Goal: Information Seeking & Learning: Learn about a topic

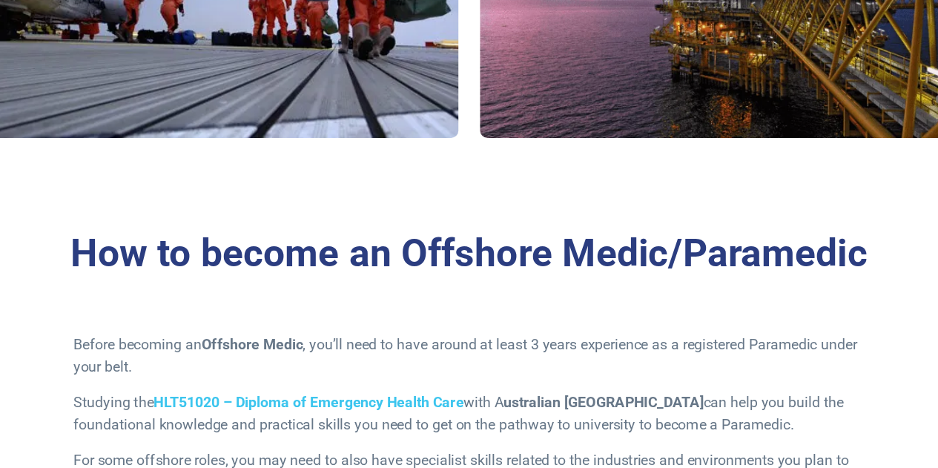
scroll to position [1217, 0]
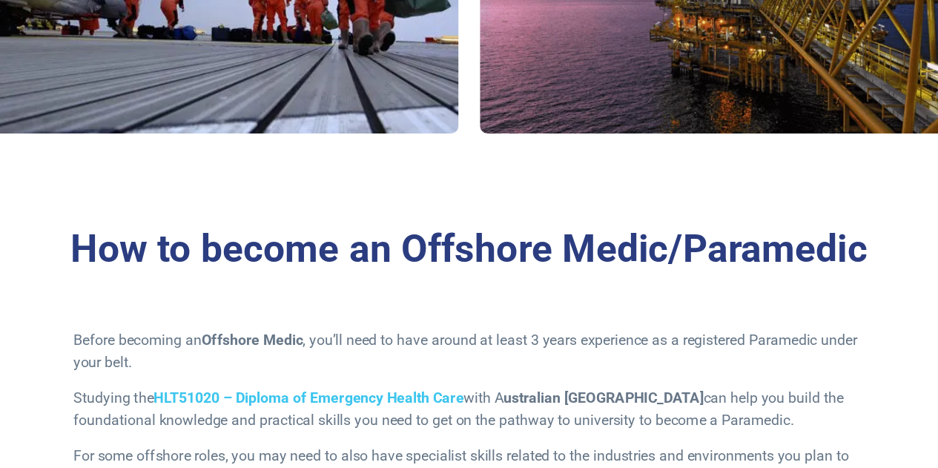
click at [522, 429] on p "Studying the HLT51020 – Diploma of Emergency Health Care with A ustralian Param…" at bounding box center [469, 420] width 649 height 36
click at [740, 288] on h3 "How to become an Offshore Medic/Paramedic" at bounding box center [469, 289] width 783 height 38
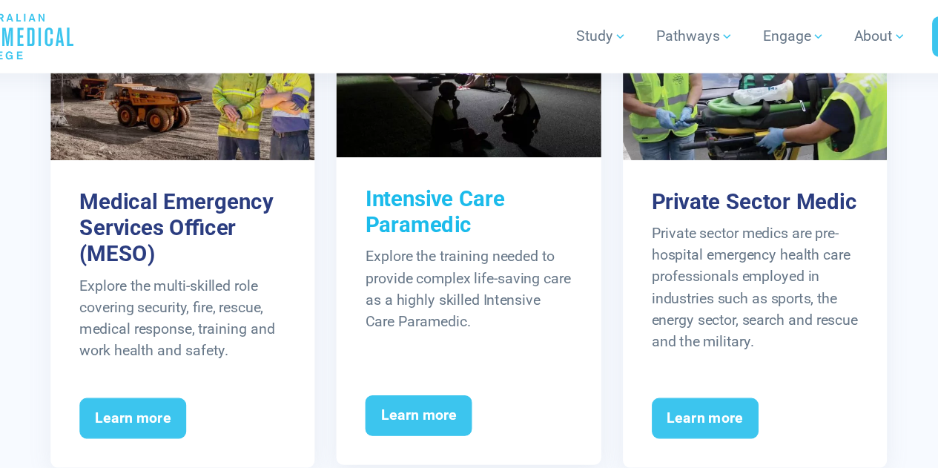
scroll to position [1871, 0]
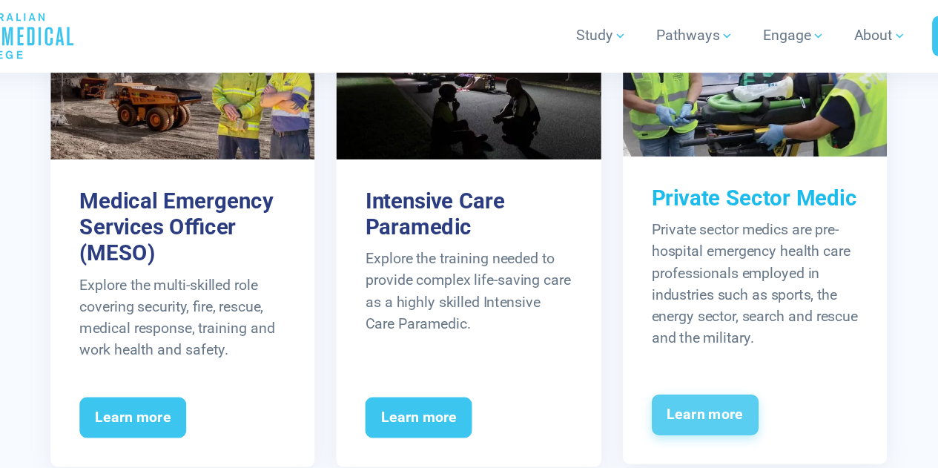
click at [657, 342] on span "Learn more" at bounding box center [663, 341] width 88 height 34
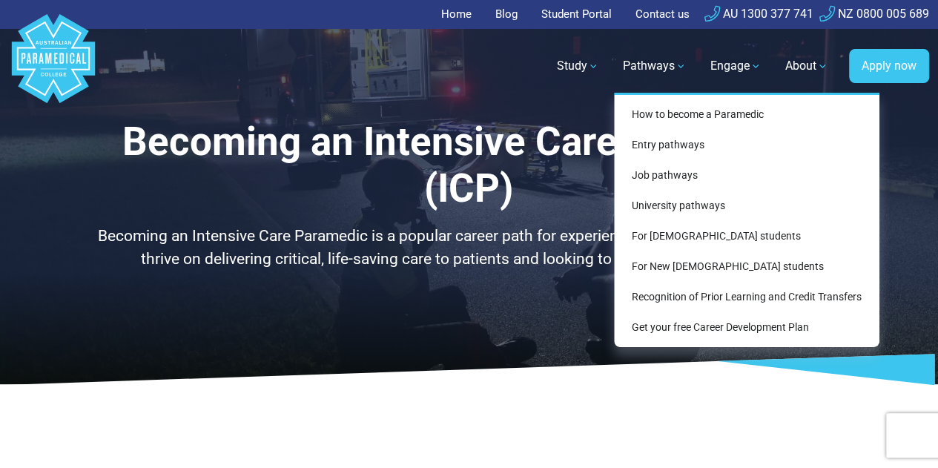
click at [674, 82] on link "Pathways" at bounding box center [655, 66] width 82 height 42
click at [642, 60] on link "Pathways" at bounding box center [655, 66] width 82 height 42
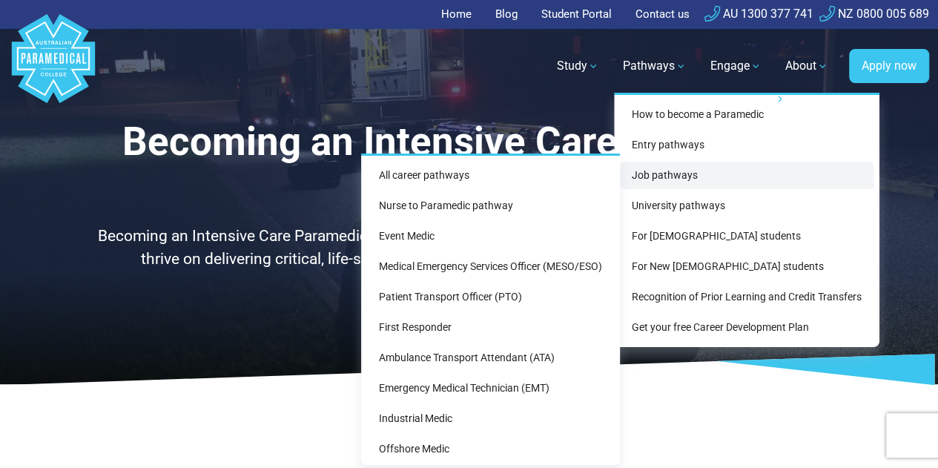
click at [655, 179] on link "Job pathways" at bounding box center [747, 175] width 254 height 27
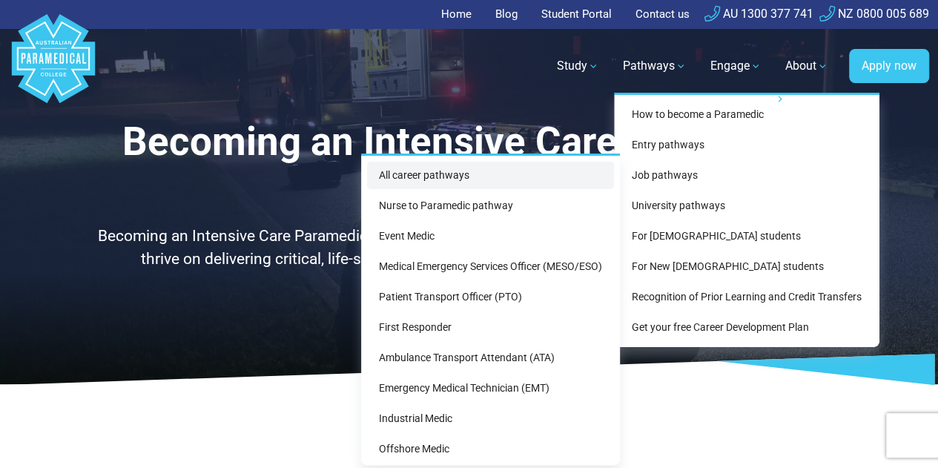
click at [558, 164] on link "All career pathways" at bounding box center [490, 175] width 247 height 27
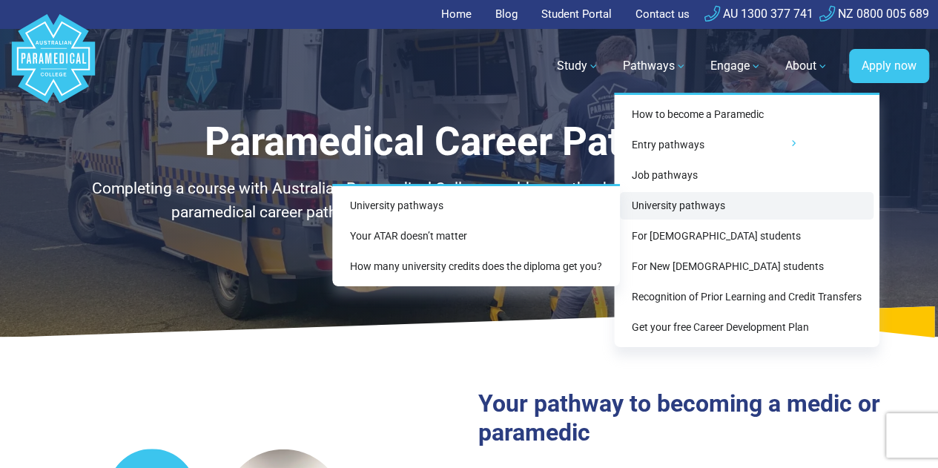
click at [678, 194] on link "University pathways" at bounding box center [747, 205] width 254 height 27
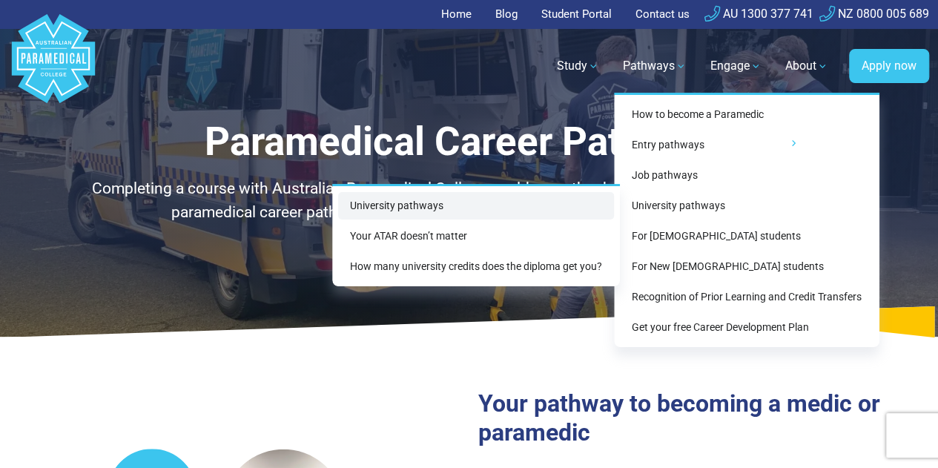
click at [506, 210] on link "University pathways" at bounding box center [476, 205] width 276 height 27
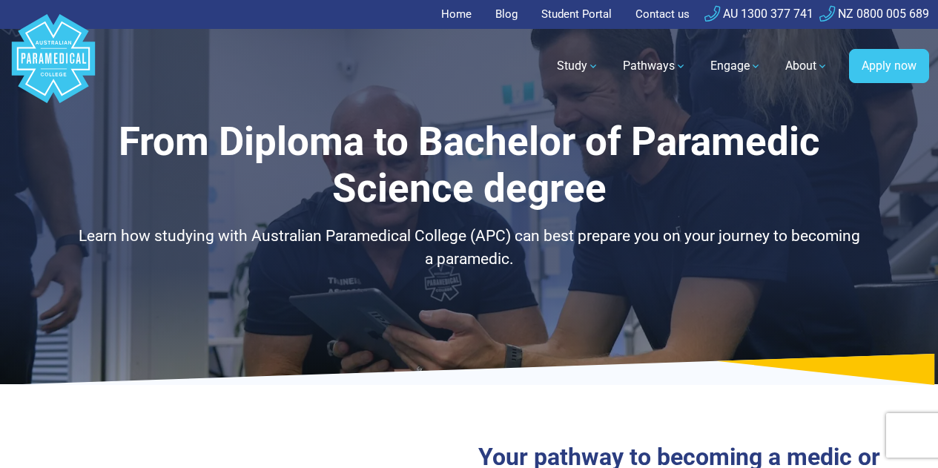
select select "**********"
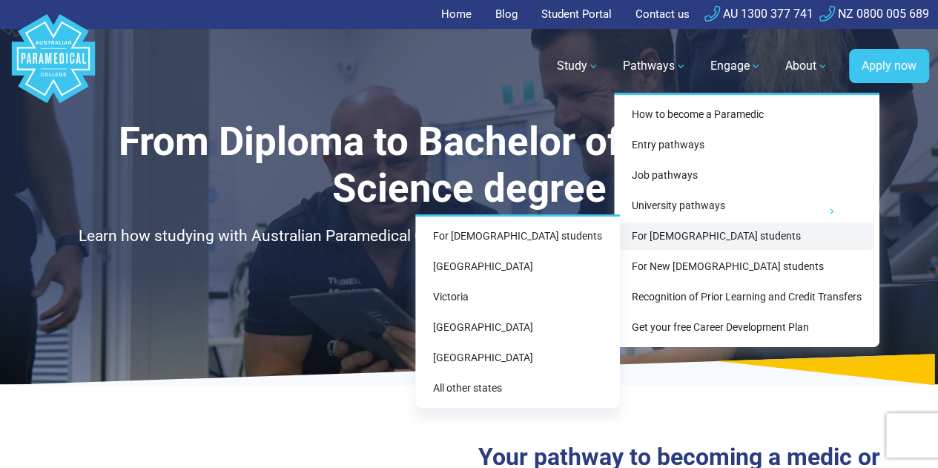
click at [687, 237] on link "For [DEMOGRAPHIC_DATA] students" at bounding box center [747, 236] width 254 height 27
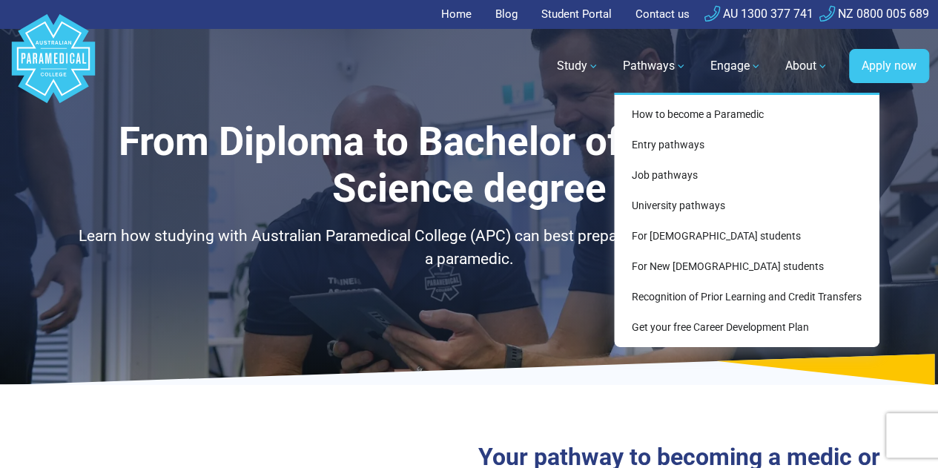
click at [654, 73] on link "Pathways" at bounding box center [655, 66] width 82 height 42
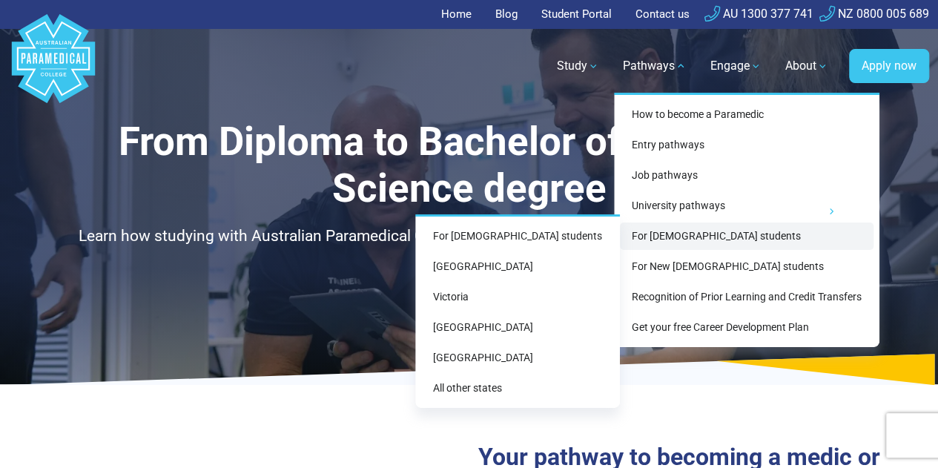
click at [717, 239] on link "For [DEMOGRAPHIC_DATA] students" at bounding box center [747, 236] width 254 height 27
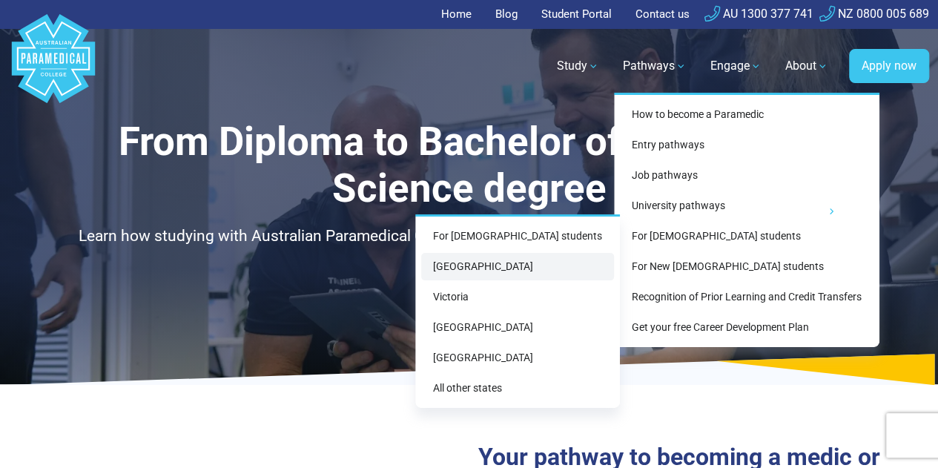
click at [570, 265] on link "[GEOGRAPHIC_DATA]" at bounding box center [517, 266] width 193 height 27
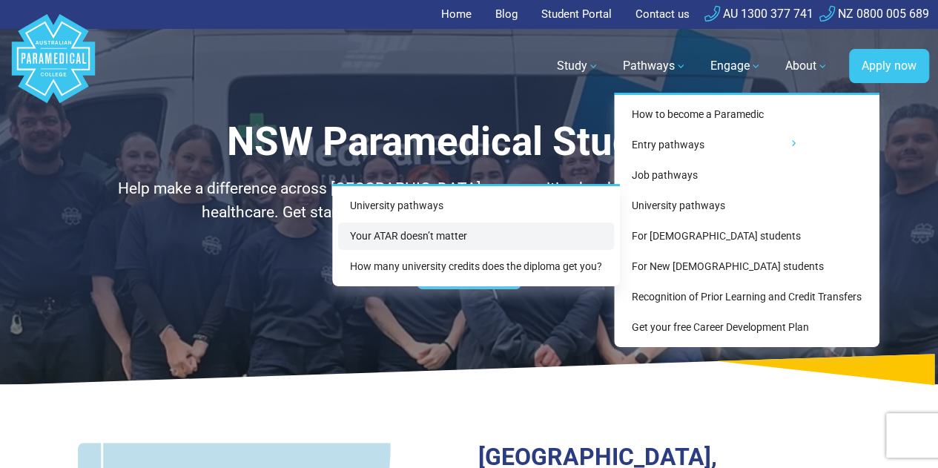
click at [519, 240] on link "Your ATAR doesn’t matter" at bounding box center [476, 236] width 276 height 27
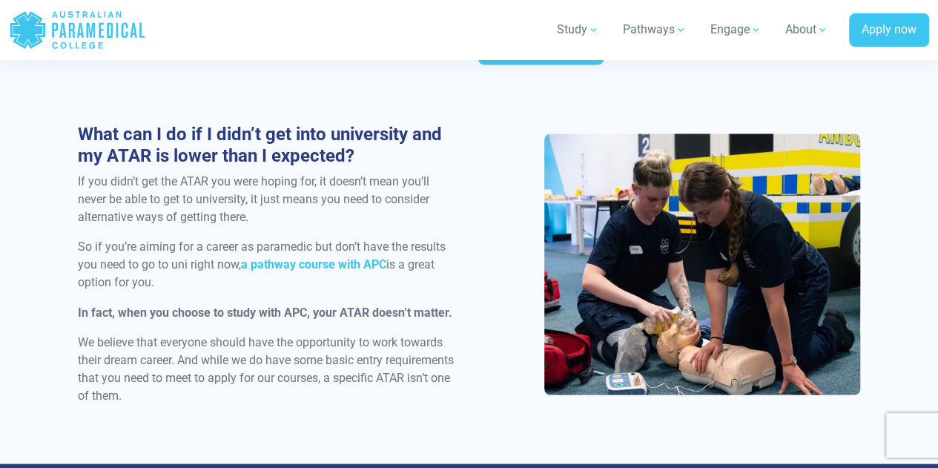
scroll to position [1113, 0]
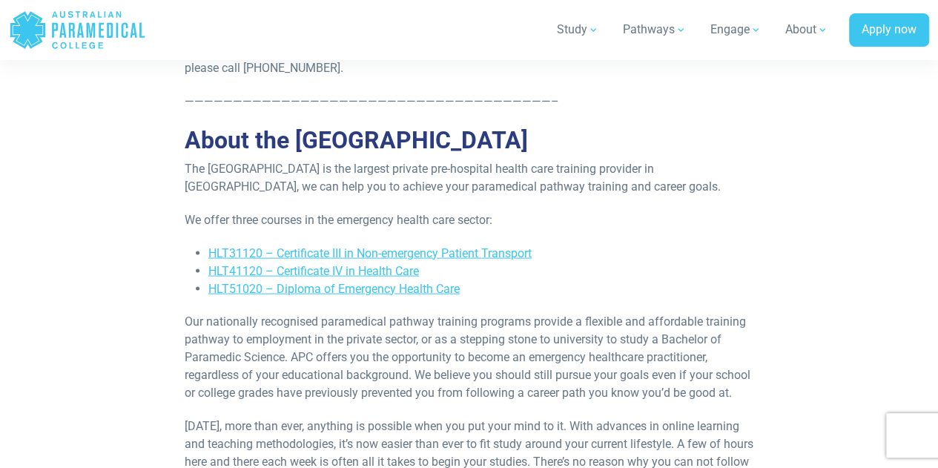
scroll to position [1370, 0]
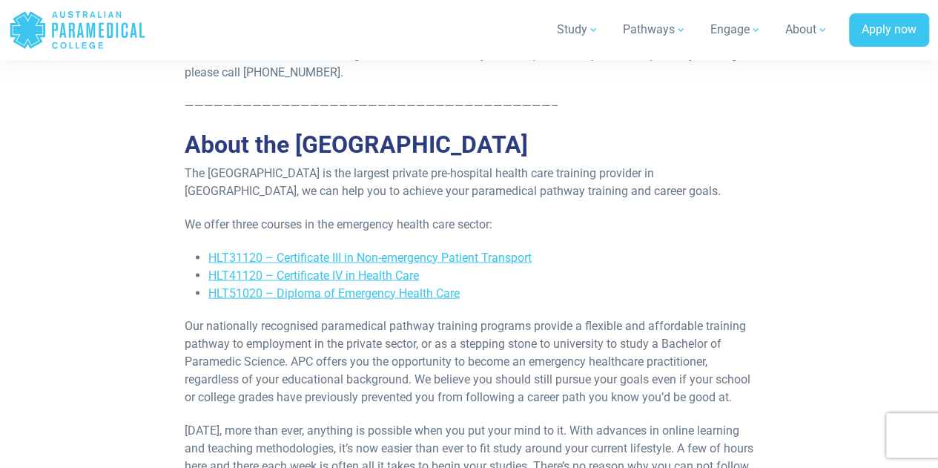
click at [671, 380] on p "Our nationally recognised paramedical pathway training programs provide a flexi…" at bounding box center [469, 361] width 569 height 89
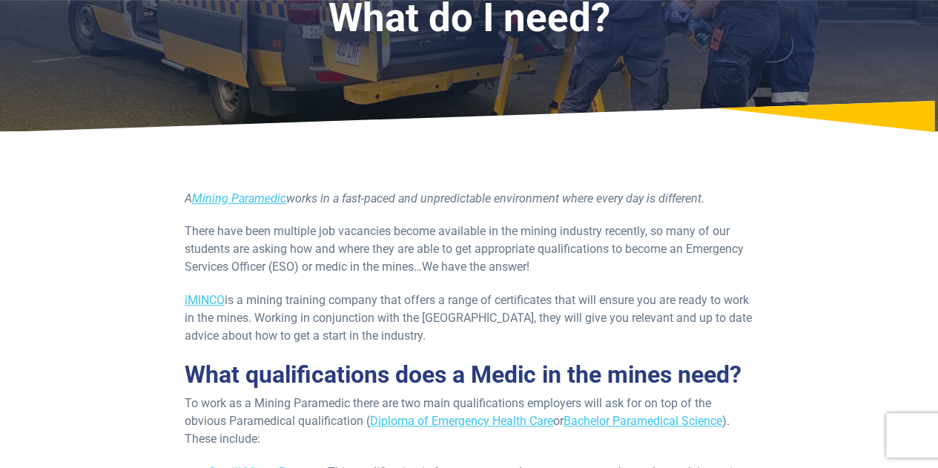
scroll to position [169, 0]
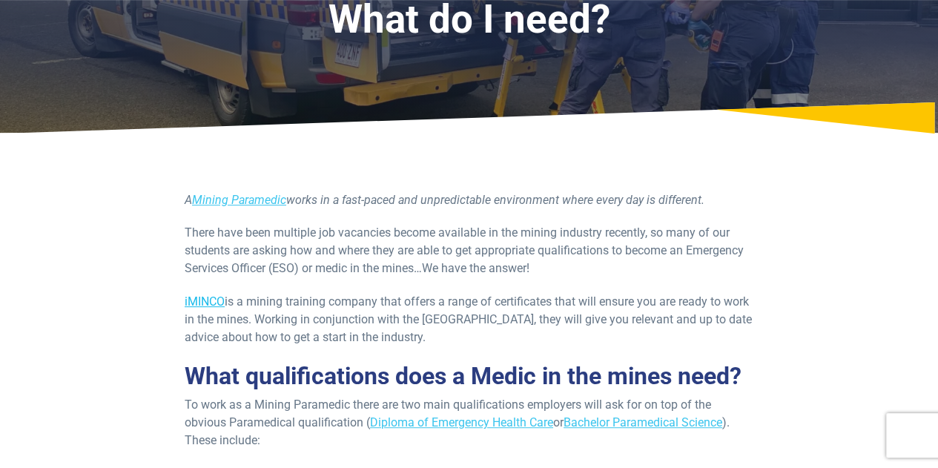
click at [214, 306] on link "iMINCO" at bounding box center [205, 302] width 40 height 14
drag, startPoint x: 227, startPoint y: 302, endPoint x: 159, endPoint y: 297, distance: 68.4
copy p "iMINCO"
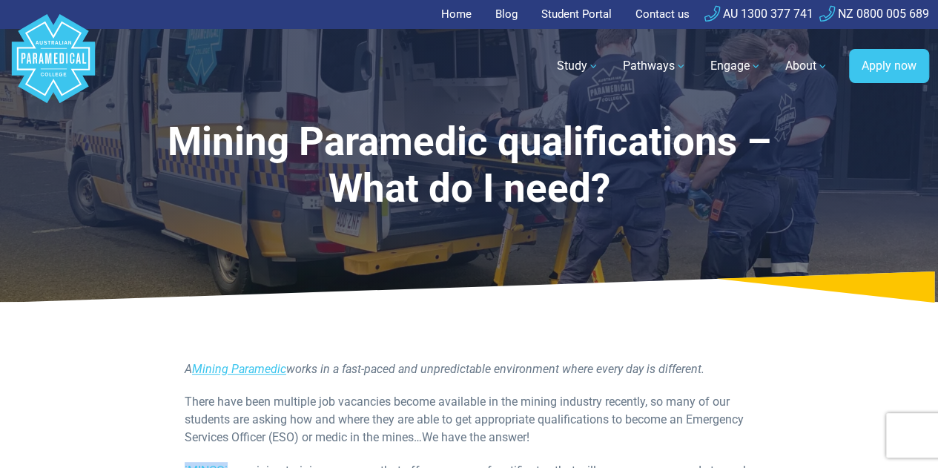
scroll to position [1, 0]
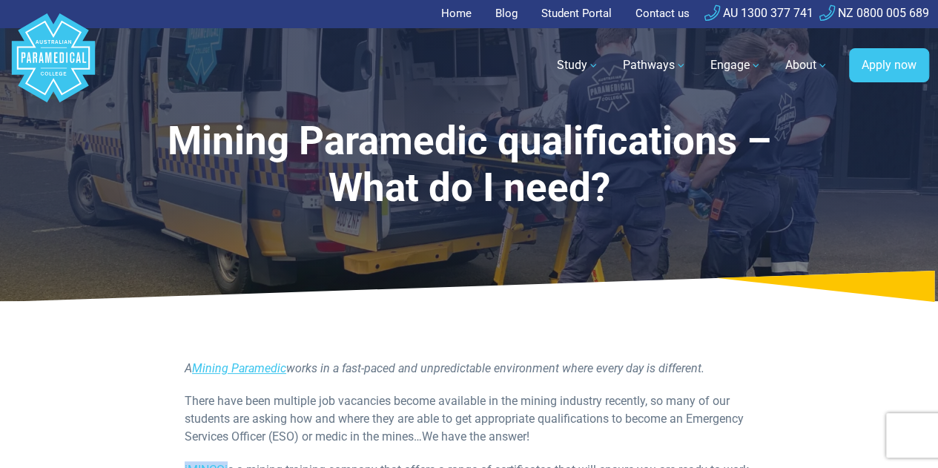
click at [582, 10] on link "Student Portal" at bounding box center [577, 13] width 88 height 29
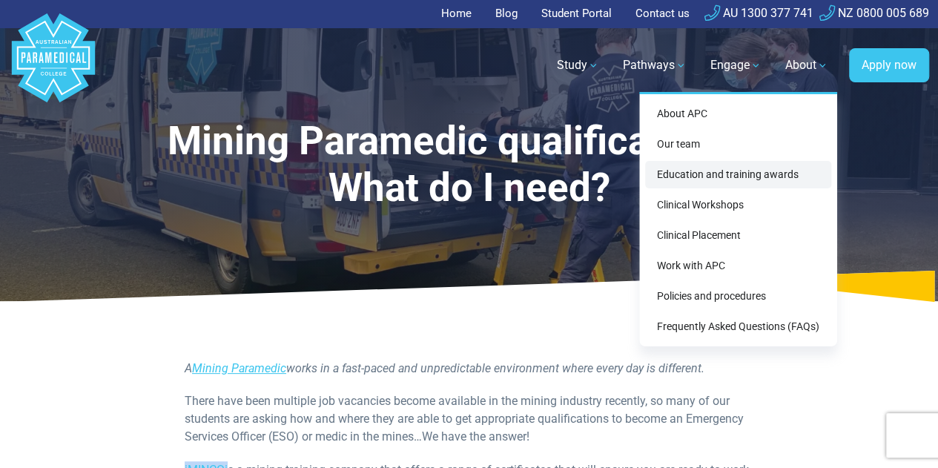
click at [783, 171] on link "Education and training awards" at bounding box center [738, 174] width 186 height 27
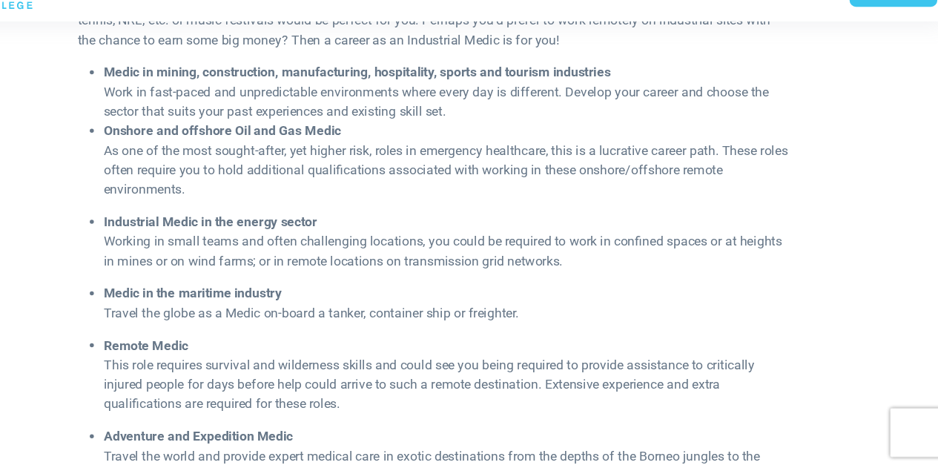
scroll to position [739, 0]
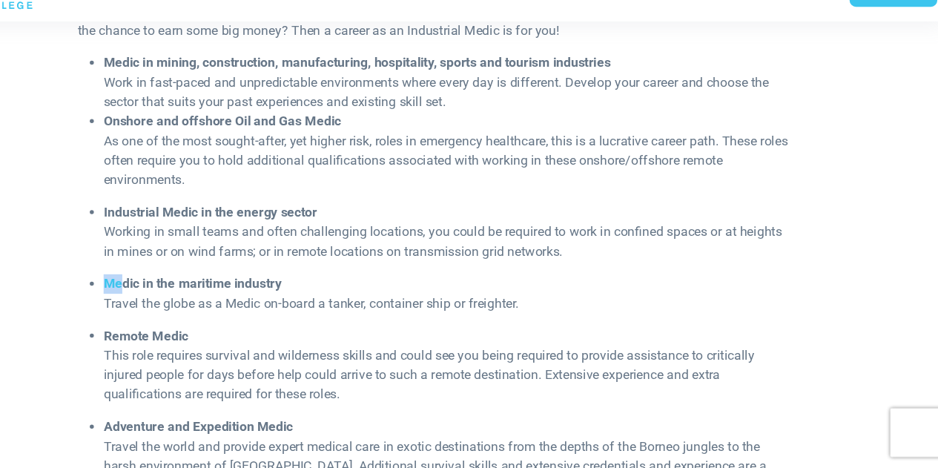
drag, startPoint x: 337, startPoint y: 320, endPoint x: 185, endPoint y: 317, distance: 152.1
click at [185, 317] on li "Medic in the maritime industry Travel the globe as a Medic on-board a tanker, c…" at bounding box center [480, 309] width 625 height 36
click at [385, 318] on li "Medic in the maritime industry Travel the globe as a Medic on-board a tanker, c…" at bounding box center [480, 309] width 625 height 36
drag, startPoint x: 385, startPoint y: 318, endPoint x: 254, endPoint y: 313, distance: 130.7
click at [254, 313] on li "Medic in the maritime industry Travel the globe as a Medic on-board a tanker, c…" at bounding box center [480, 309] width 625 height 36
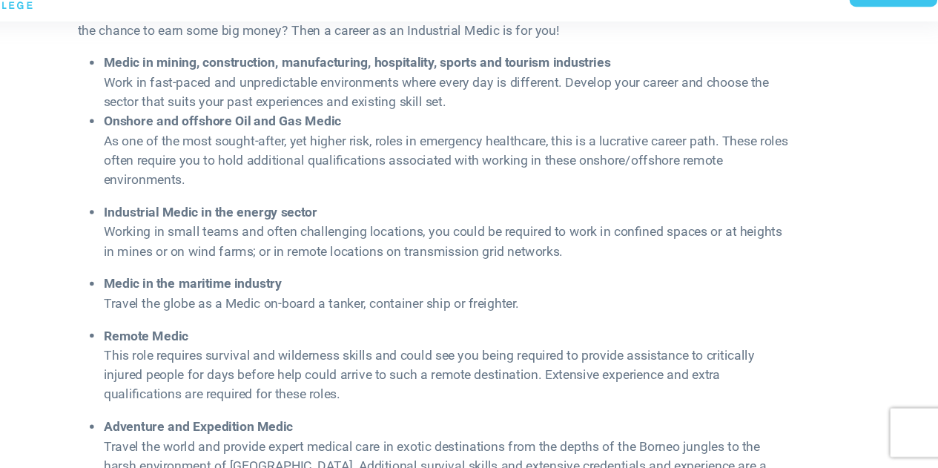
click at [295, 306] on strong "Medic in the maritime industry" at bounding box center [249, 299] width 162 height 14
click at [330, 315] on li "Medic in the maritime industry Travel the globe as a Medic on-board a tanker, c…" at bounding box center [480, 309] width 625 height 36
copy strong "Medic in the maritime industry"
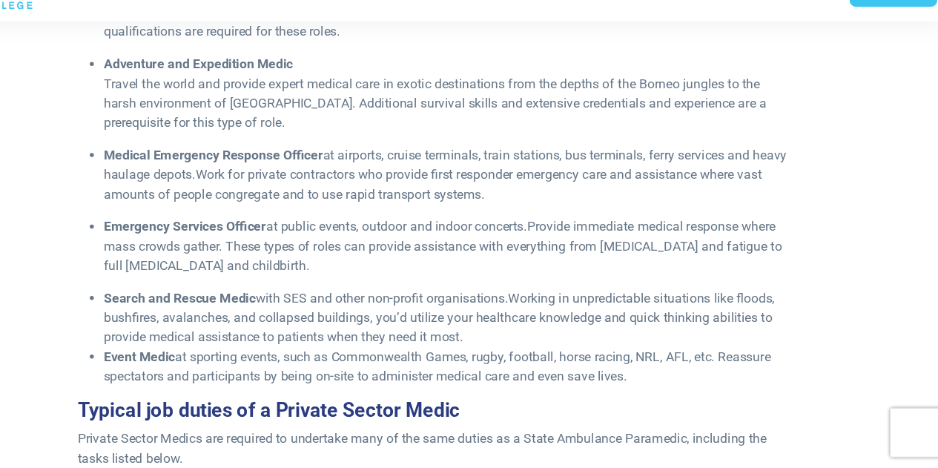
scroll to position [1072, 0]
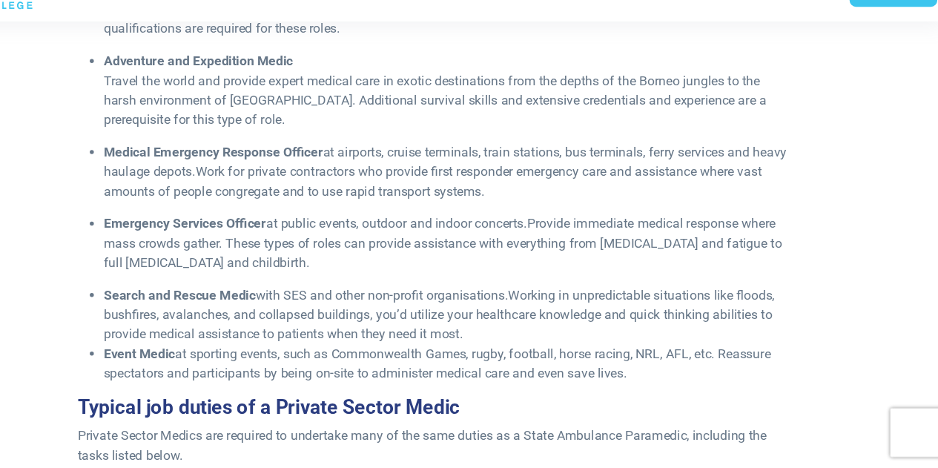
click at [307, 317] on span "with SES and other non-profit organisations." at bounding box center [422, 310] width 231 height 14
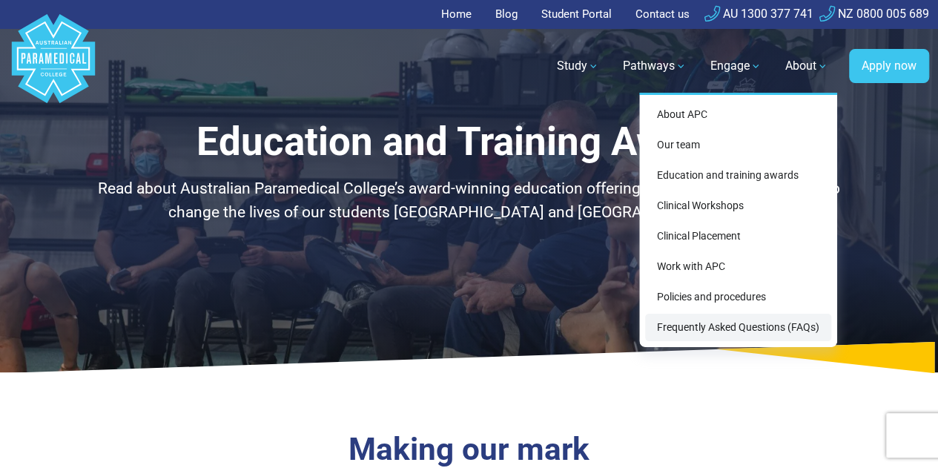
click at [775, 325] on link "Frequently Asked Questions (FAQs)" at bounding box center [738, 327] width 186 height 27
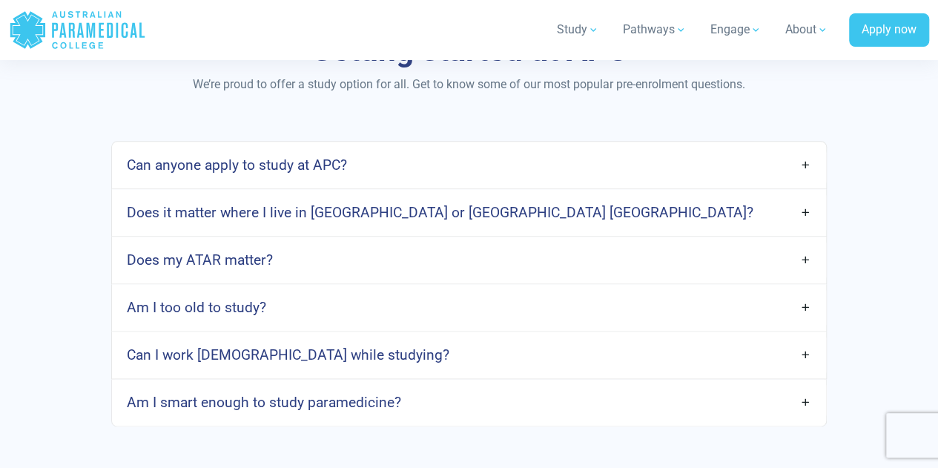
scroll to position [780, 0]
click at [518, 177] on link "Can anyone apply to study at APC?" at bounding box center [469, 165] width 714 height 35
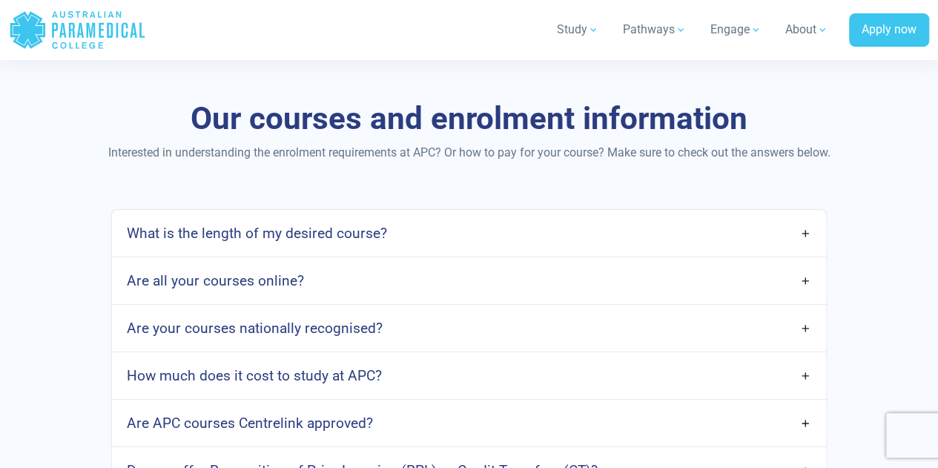
scroll to position [2317, 0]
click at [308, 263] on link "Are all your courses online?" at bounding box center [469, 280] width 714 height 35
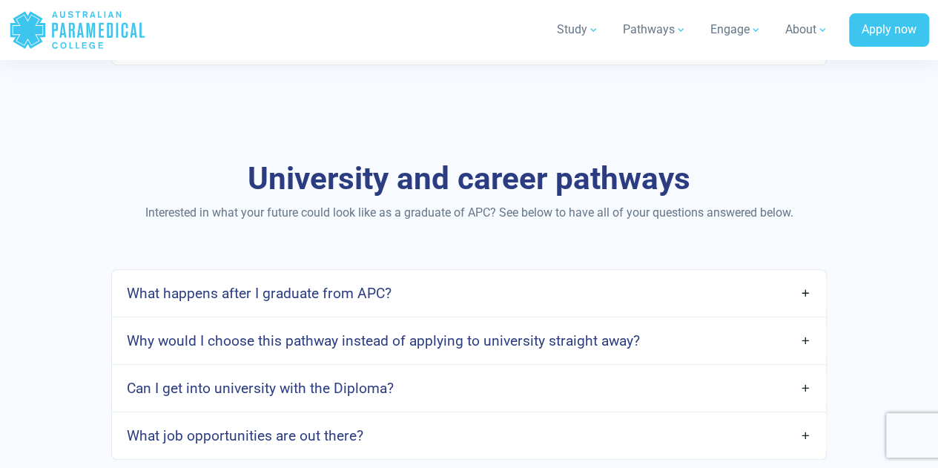
scroll to position [3322, 0]
click at [383, 418] on link "What job opportunities are out there?" at bounding box center [469, 435] width 714 height 35
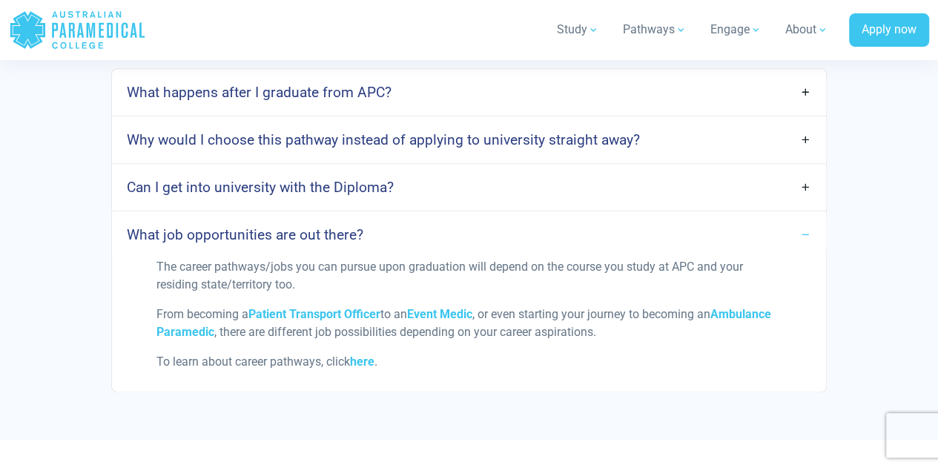
scroll to position [3521, 0]
click at [291, 218] on link "What job opportunities are out there?" at bounding box center [469, 235] width 714 height 35
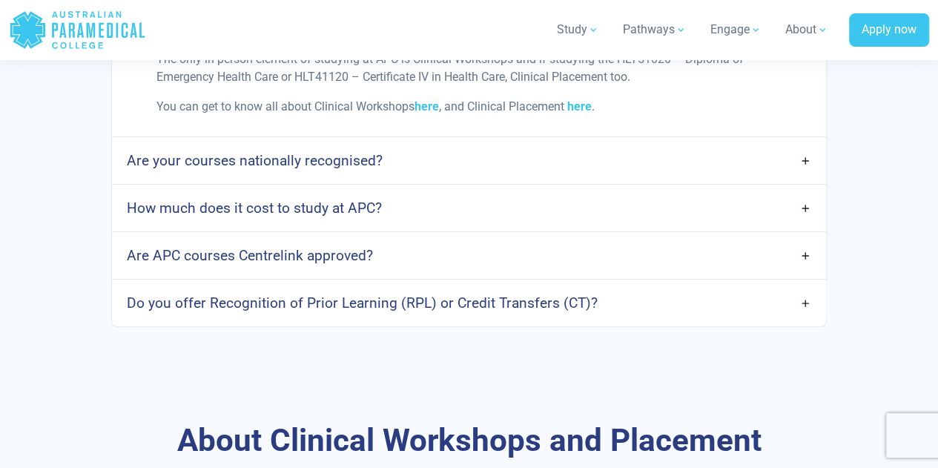
scroll to position [2630, 0]
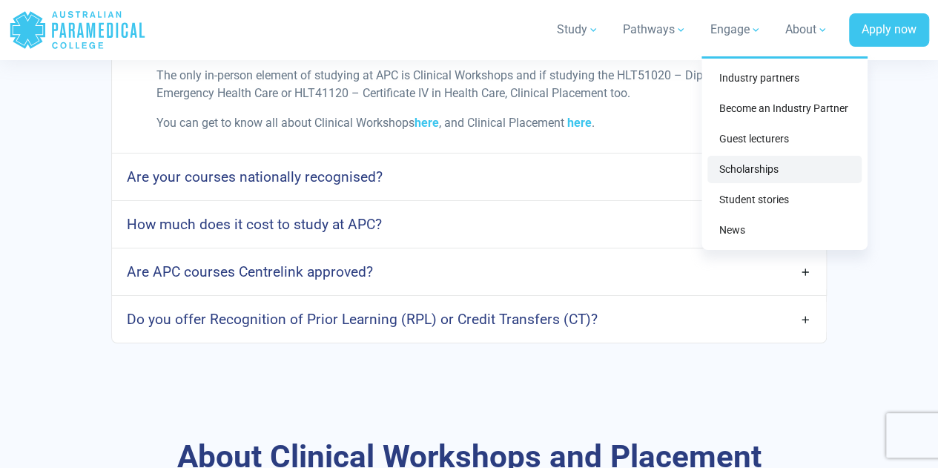
click at [754, 172] on link "Scholarships" at bounding box center [785, 169] width 154 height 27
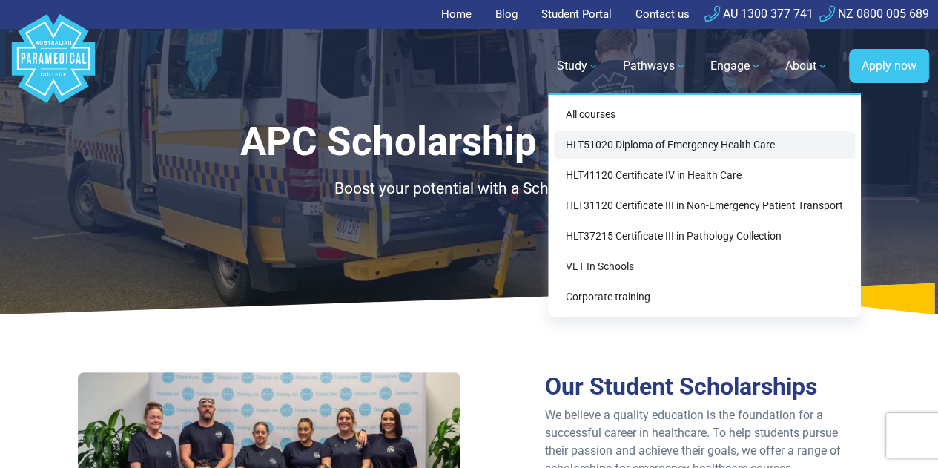
click at [658, 155] on link "HLT51020 Diploma of Emergency Health Care" at bounding box center [704, 144] width 301 height 27
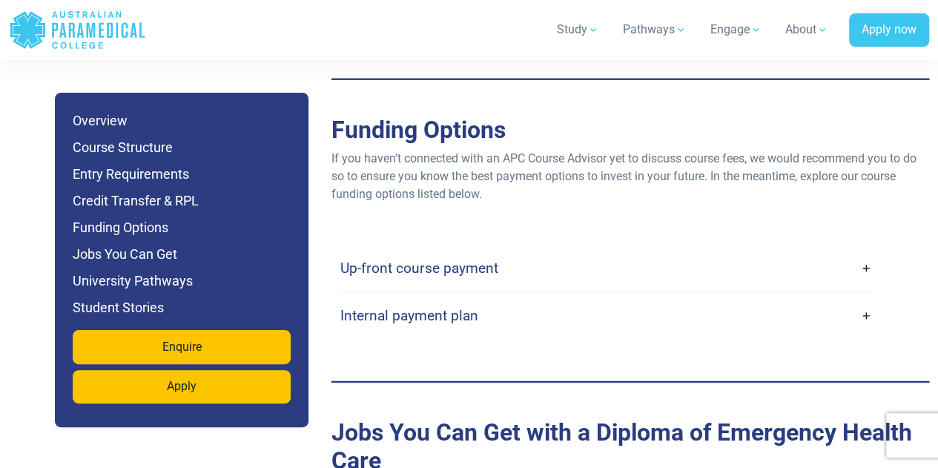
scroll to position [4757, 0]
click at [521, 268] on div "Up-front course payment" at bounding box center [606, 267] width 532 height 47
click at [516, 244] on div "Up-front course payment" at bounding box center [606, 267] width 532 height 47
click at [494, 257] on link "Up-front course payment" at bounding box center [606, 267] width 532 height 35
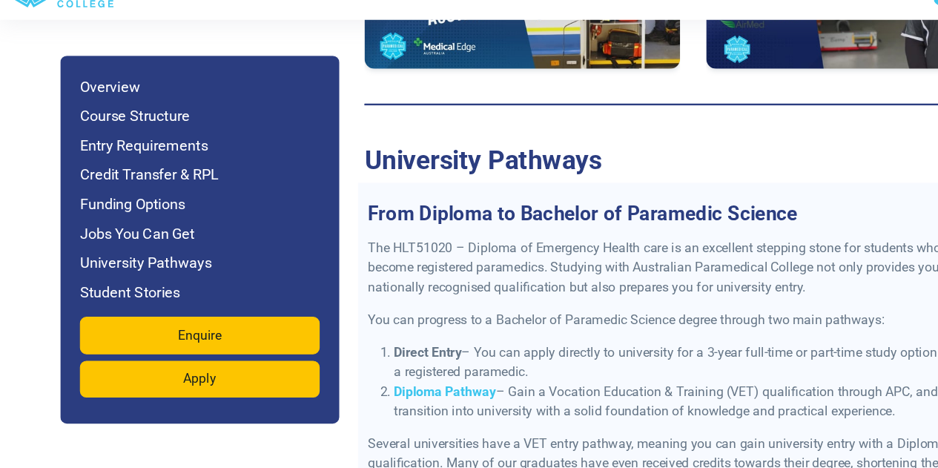
scroll to position [6196, 0]
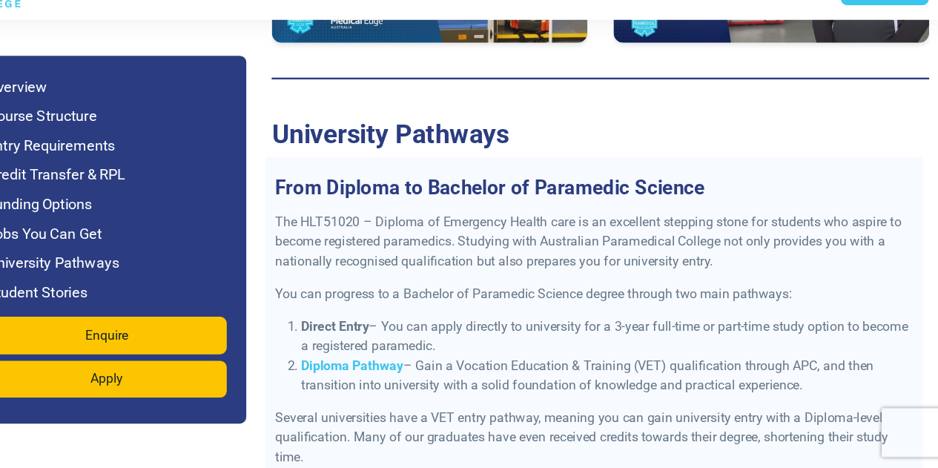
click at [733, 274] on div "The HLT51020 – Diploma of Emergency Health care is an excellent stepping stone …" at bounding box center [625, 371] width 598 height 273
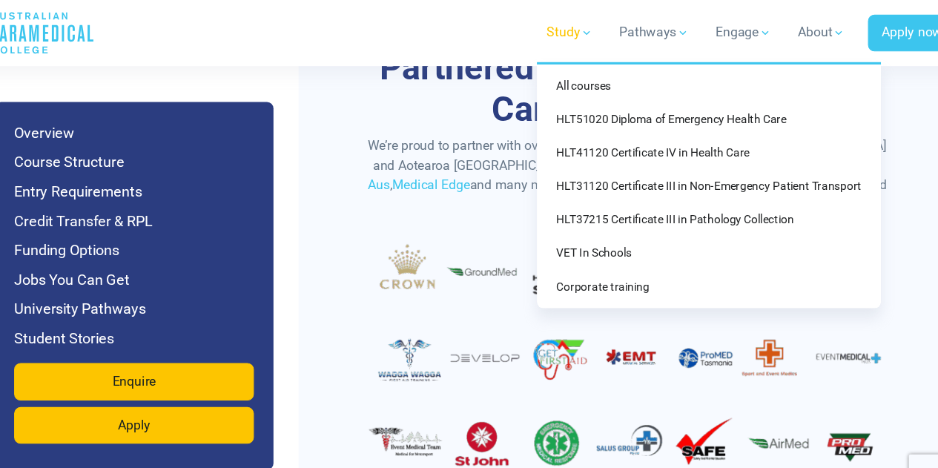
scroll to position [5633, 0]
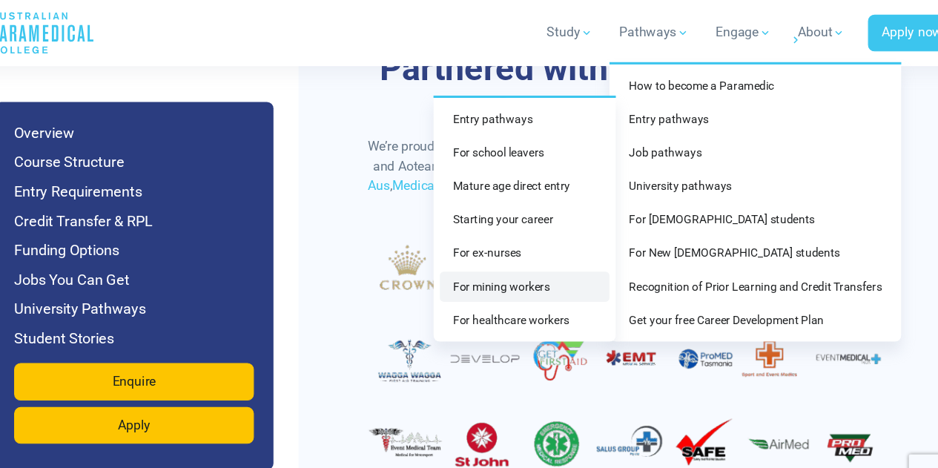
click at [560, 260] on link "For mining workers" at bounding box center [537, 260] width 154 height 27
